Goal: Transaction & Acquisition: Purchase product/service

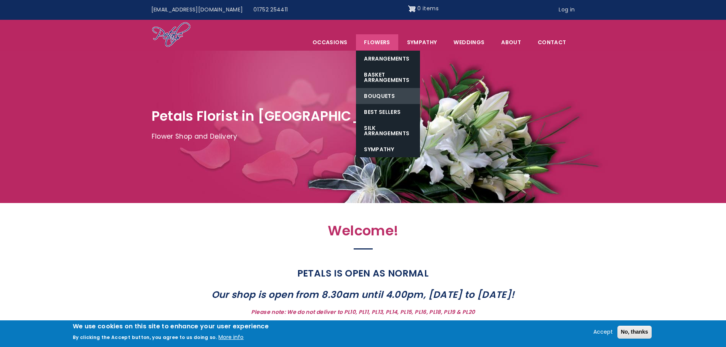
click at [385, 95] on link "Bouquets" at bounding box center [388, 96] width 64 height 16
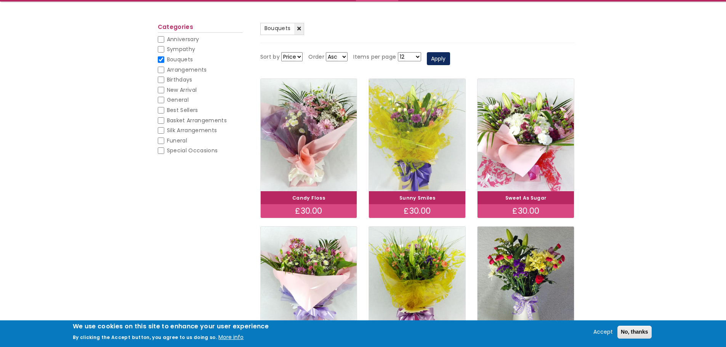
scroll to position [76, 0]
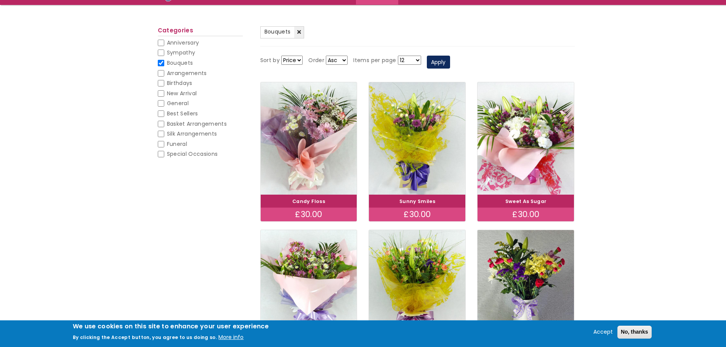
click at [160, 154] on input "Special Occasions" at bounding box center [161, 154] width 6 height 6
checkbox input "false"
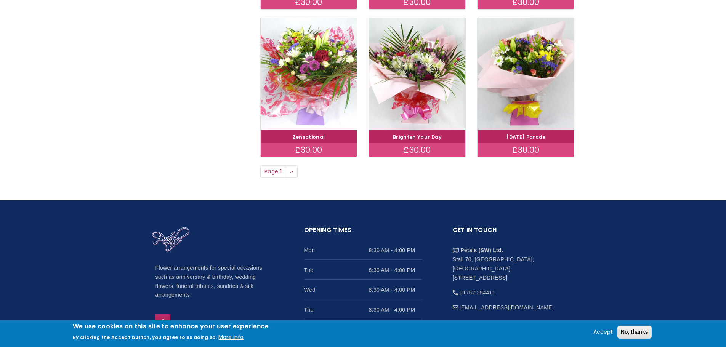
scroll to position [457, 0]
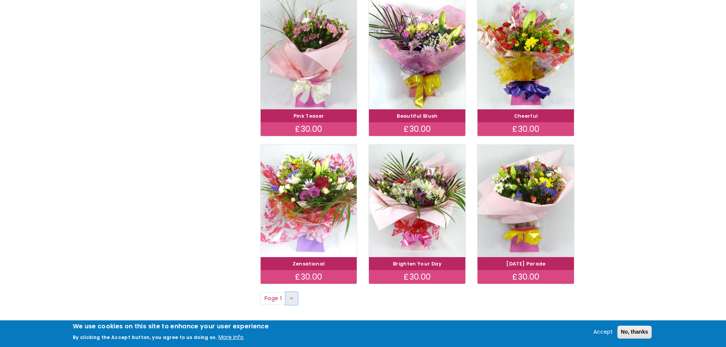
click at [292, 297] on span "››" at bounding box center [291, 298] width 3 height 8
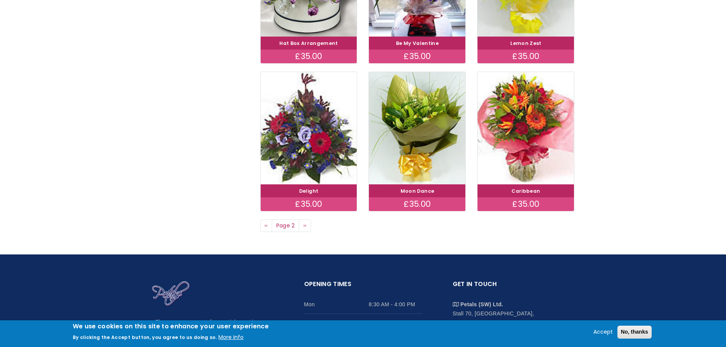
scroll to position [571, 0]
